Goal: Transaction & Acquisition: Download file/media

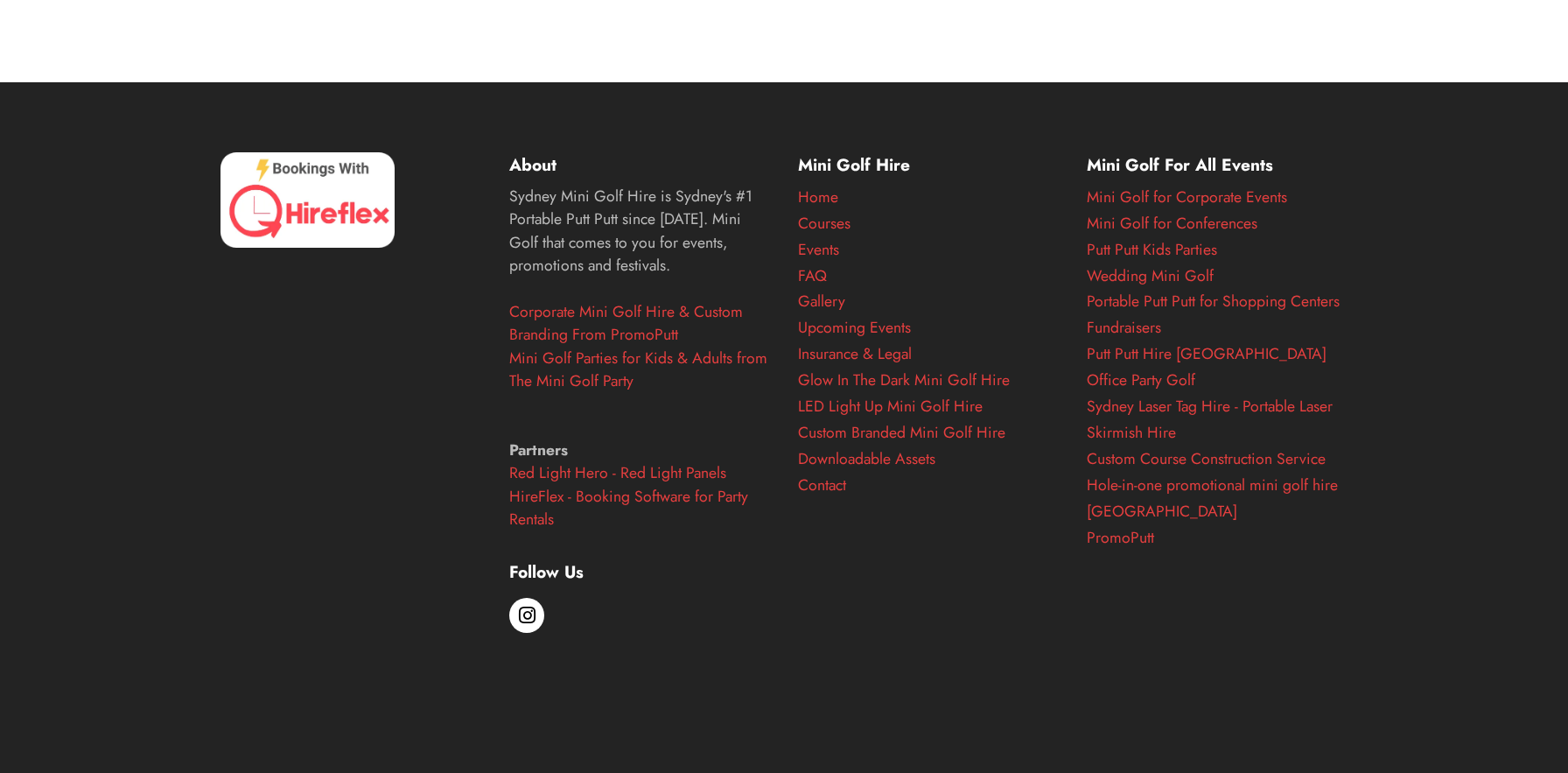
scroll to position [609, 0]
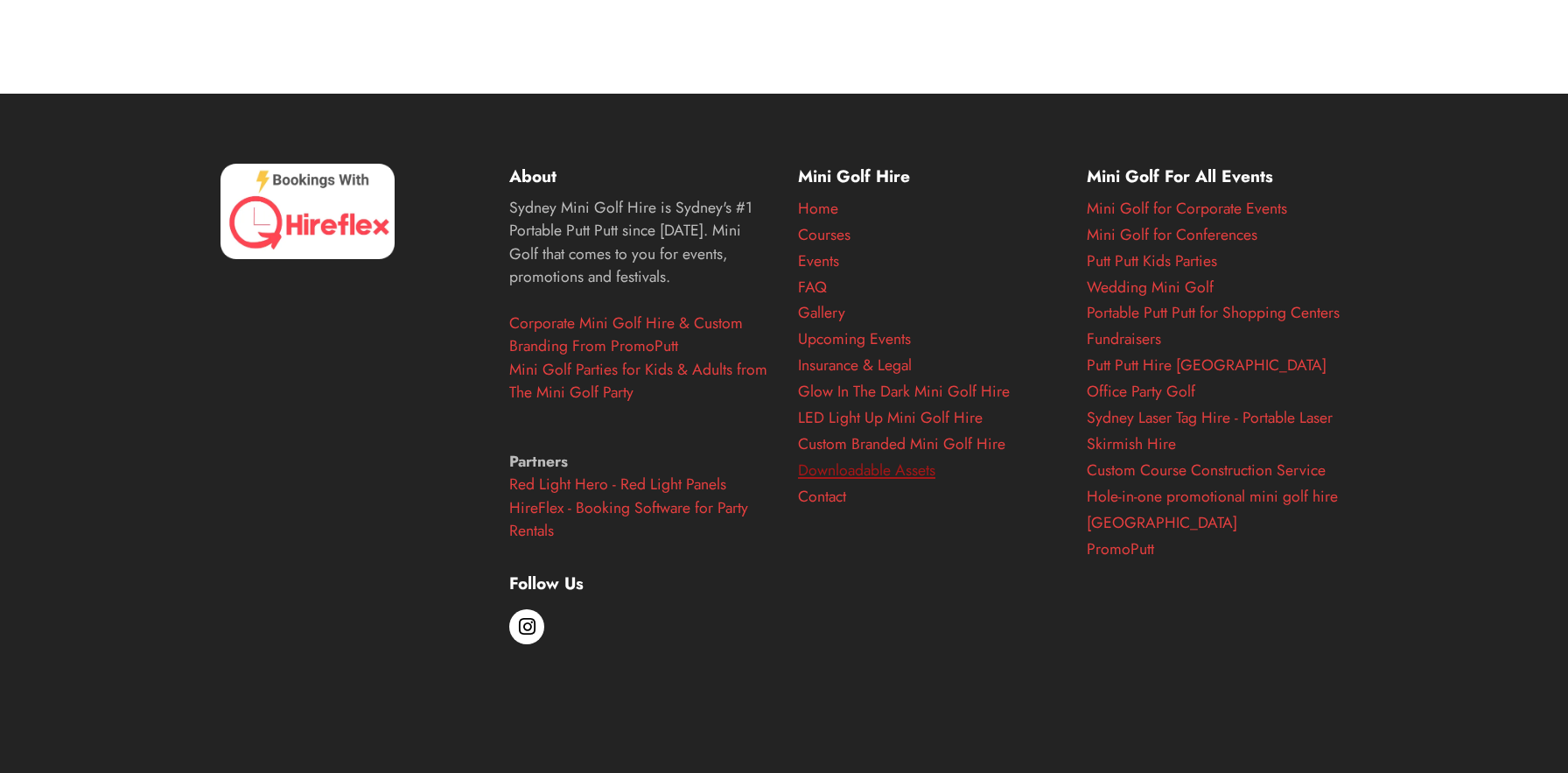
click at [849, 468] on link "Downloadable Assets" at bounding box center [866, 470] width 138 height 22
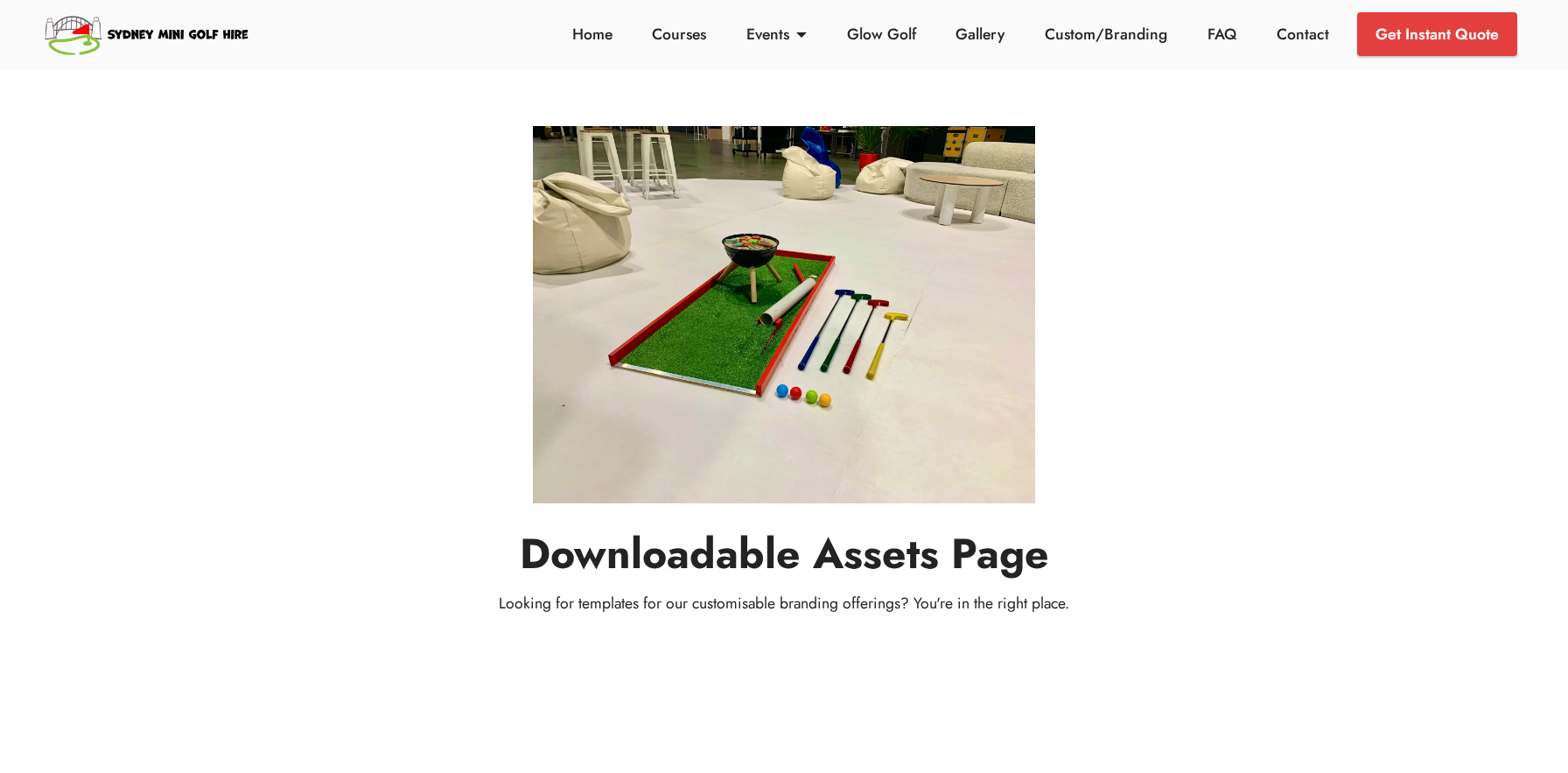
click at [385, 676] on section "Downloadable Assets Page Looking for templates for our customisable branding of…" at bounding box center [784, 356] width 1568 height 712
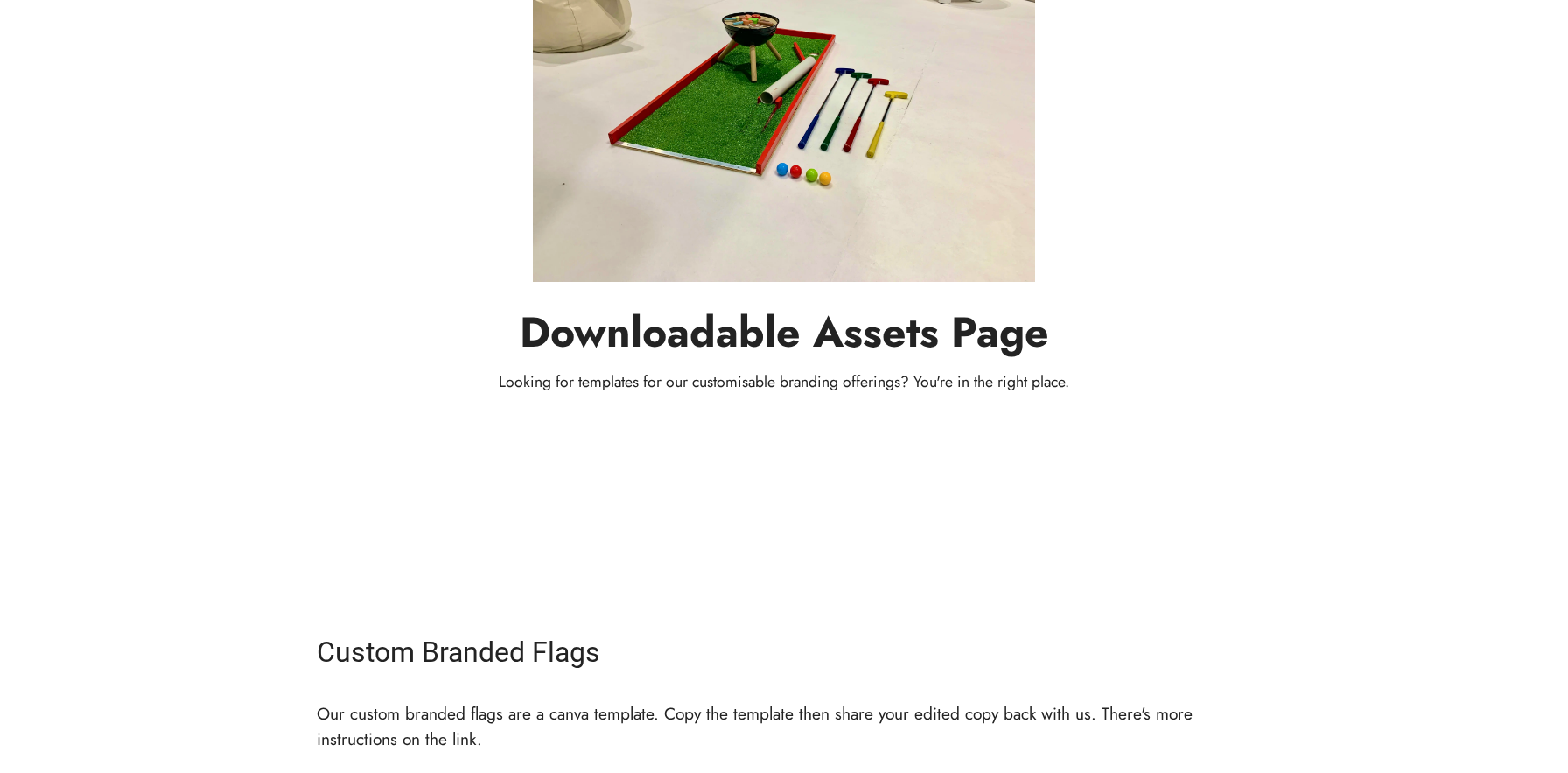
scroll to position [475, 0]
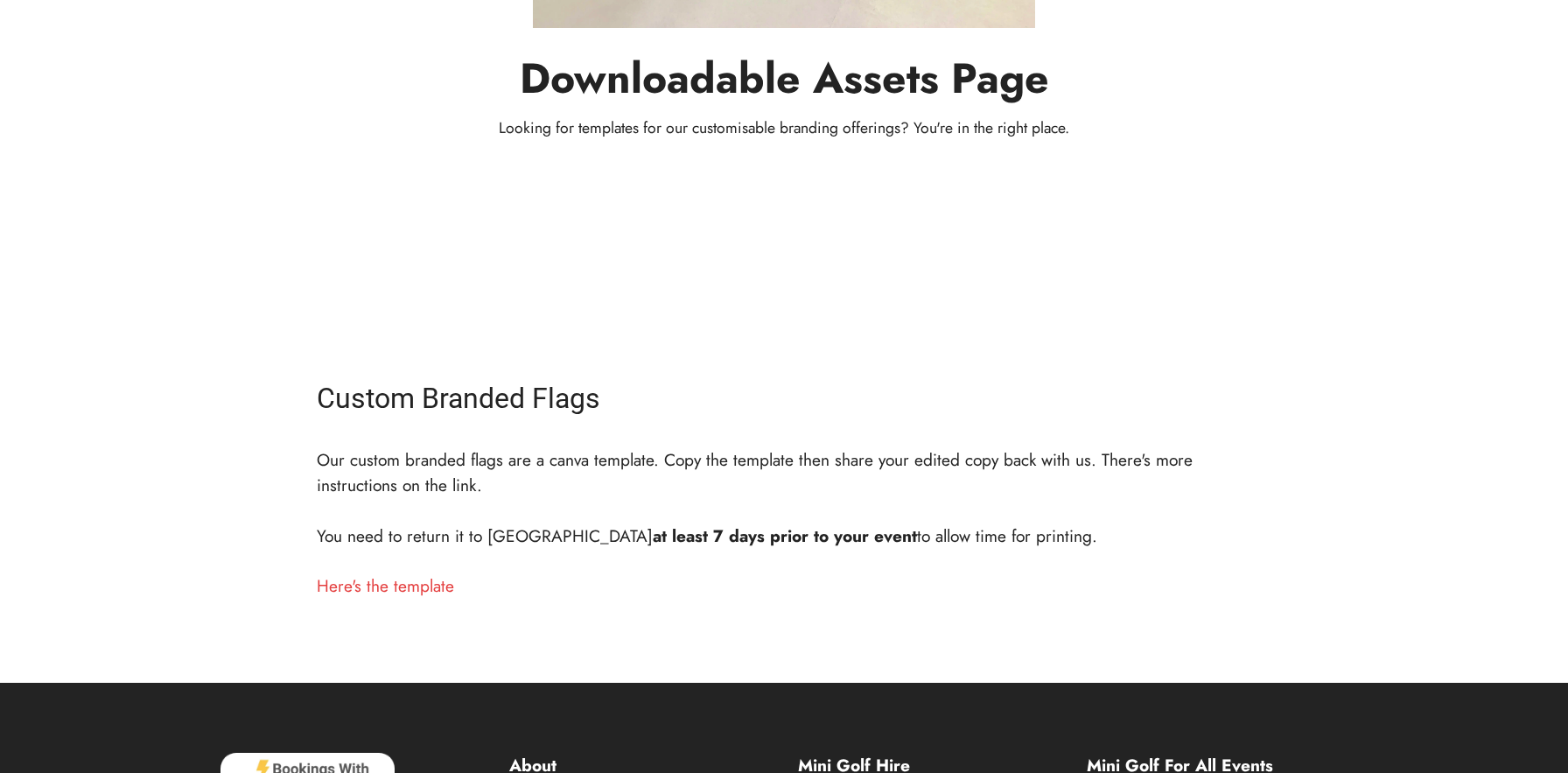
click at [393, 600] on div "Custom Branded Flags Our custom branded flags are a canva template. Copy the te…" at bounding box center [784, 495] width 963 height 236
click at [389, 588] on link "Here's the template" at bounding box center [385, 586] width 138 height 24
